Goal: Task Accomplishment & Management: Use online tool/utility

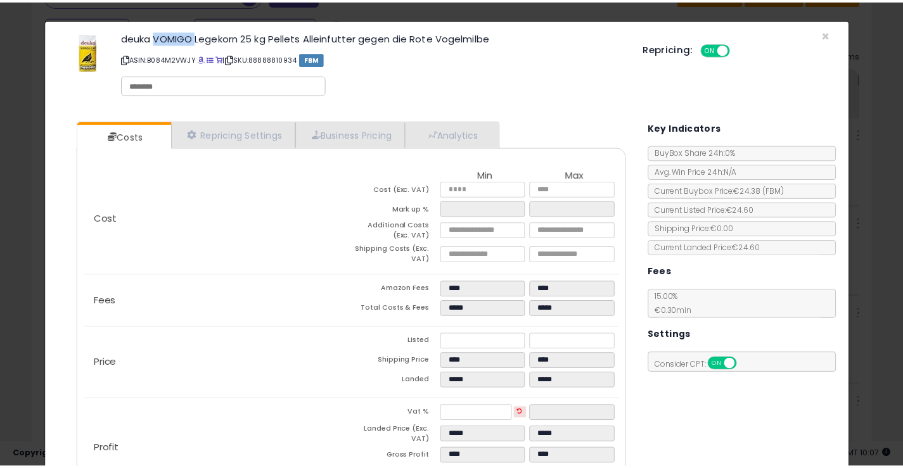
scroll to position [260, 492]
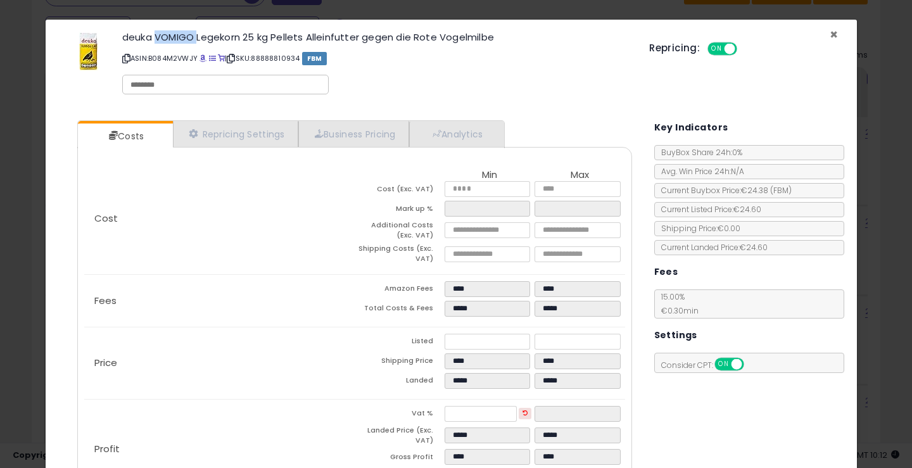
click at [830, 32] on span "×" at bounding box center [834, 34] width 8 height 18
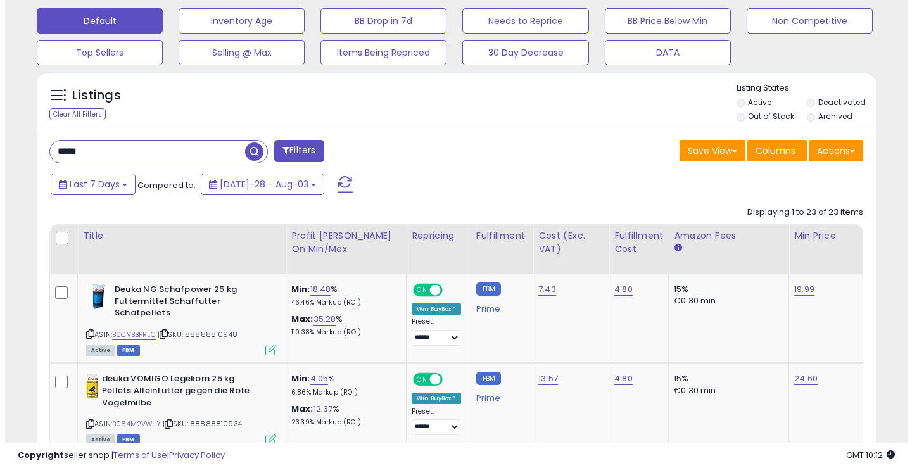
scroll to position [400, 0]
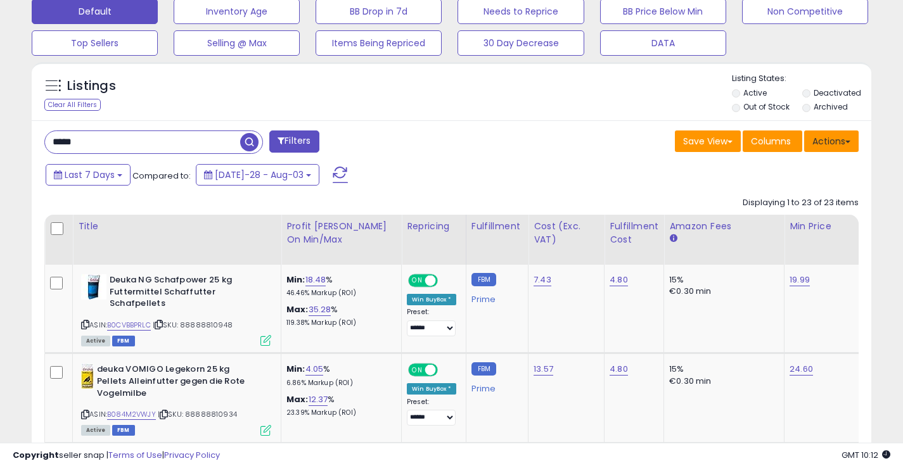
click at [845, 136] on button "Actions" at bounding box center [831, 142] width 54 height 22
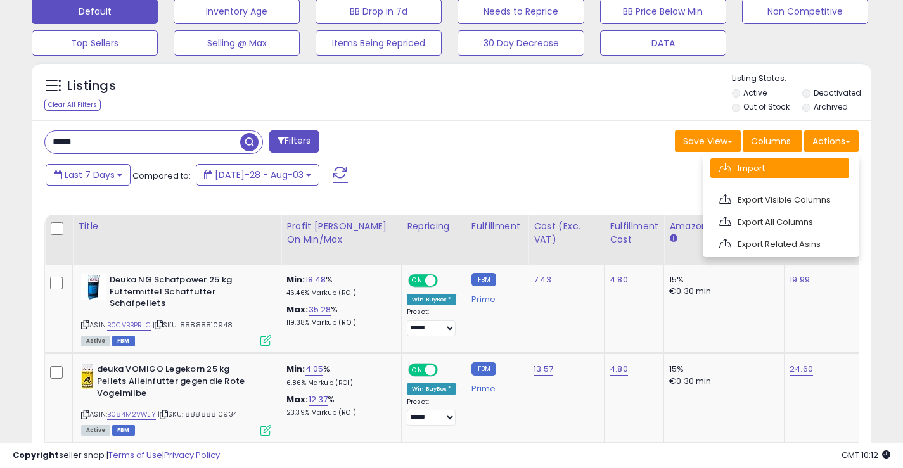
click at [794, 167] on link "Import" at bounding box center [779, 168] width 139 height 20
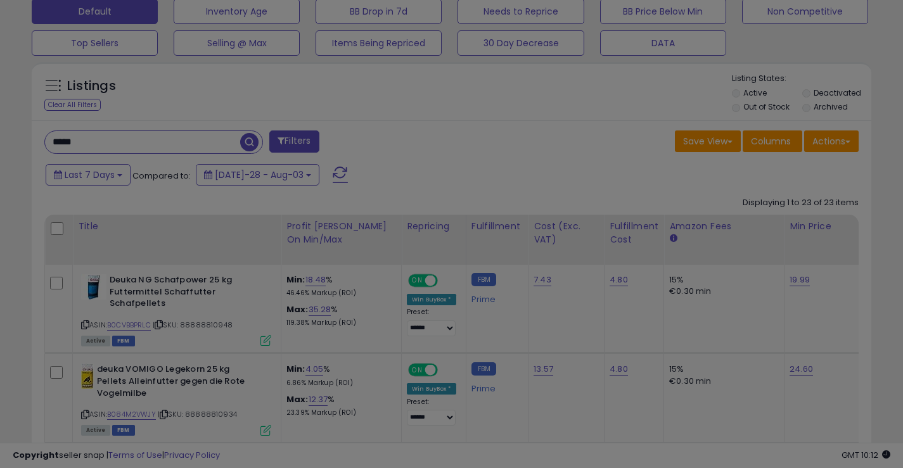
scroll to position [260, 492]
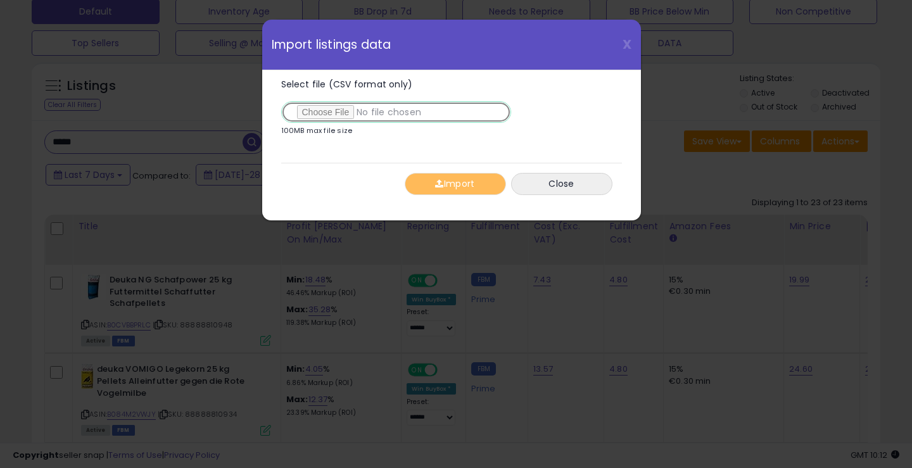
click at [349, 105] on input "Select file (CSV format only)" at bounding box center [396, 112] width 230 height 22
type input "**********"
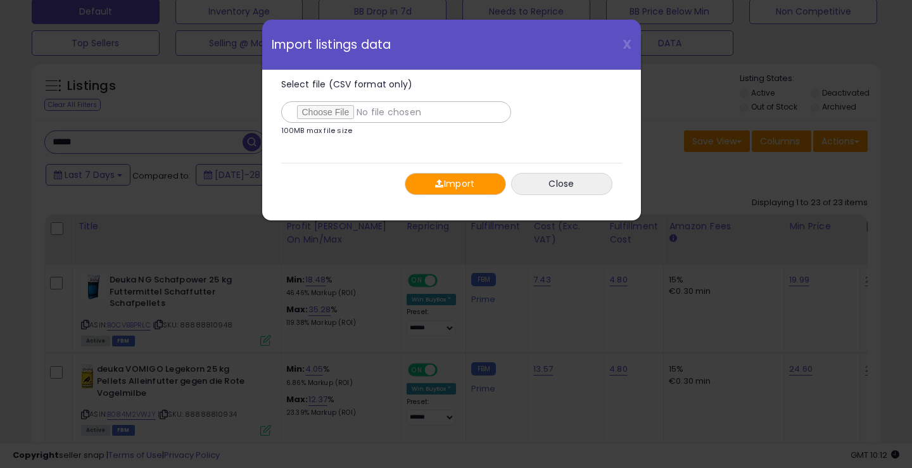
click at [464, 189] on button "Import" at bounding box center [455, 184] width 101 height 22
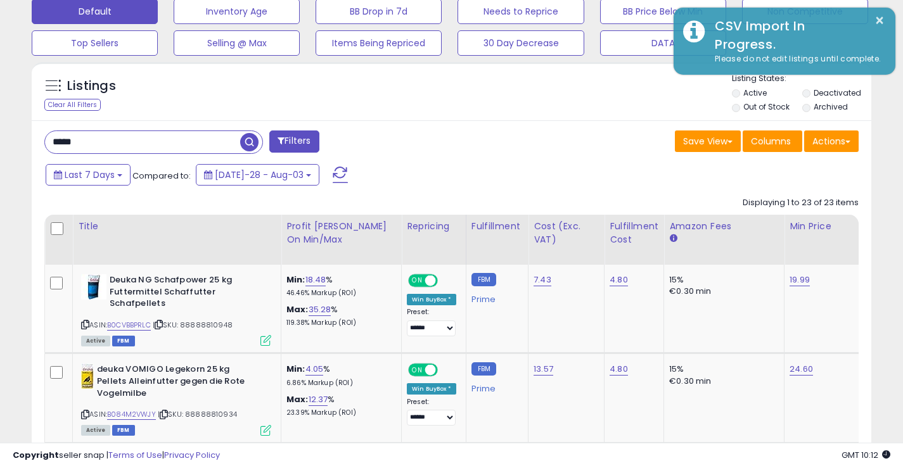
scroll to position [633416, 633189]
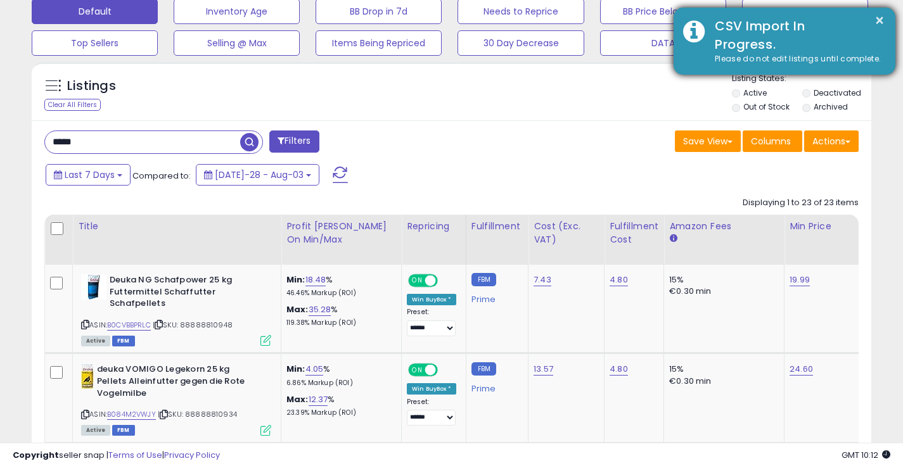
click at [887, 22] on div "× CSV Import In Progress. Please do not edit listings until complete." at bounding box center [785, 41] width 222 height 67
click at [877, 20] on button "×" at bounding box center [879, 21] width 10 height 16
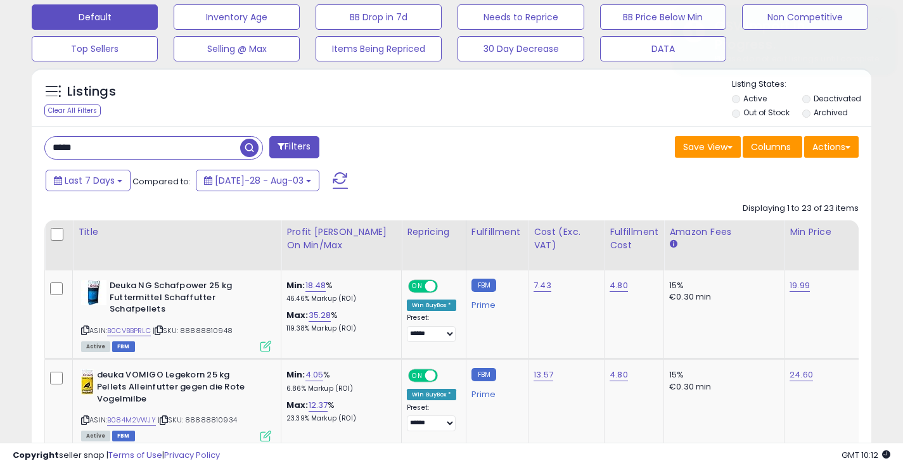
scroll to position [0, 0]
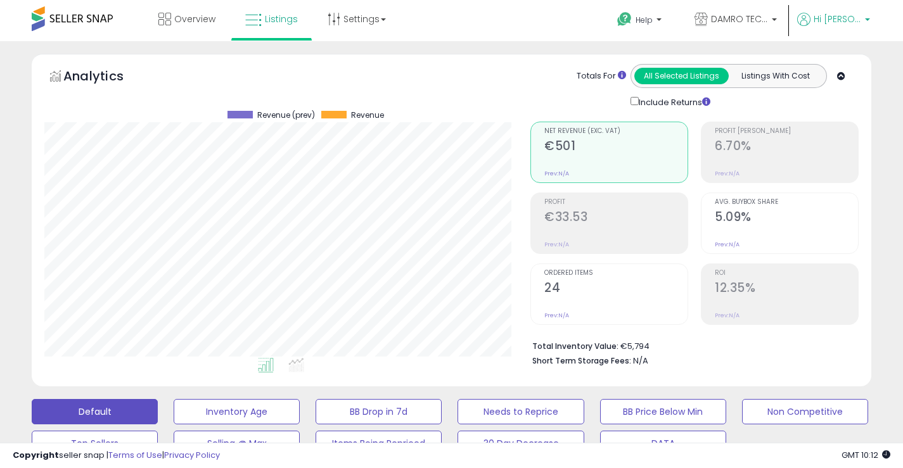
click at [850, 22] on span "Hi [PERSON_NAME]" at bounding box center [838, 19] width 48 height 13
click at [841, 137] on link "Logout" at bounding box center [842, 134] width 28 height 12
